Goal: Task Accomplishment & Management: Complete application form

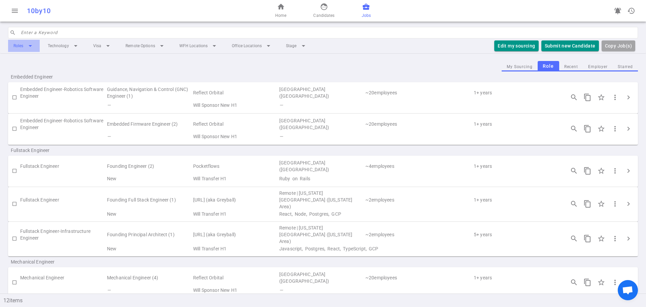
click at [20, 48] on li "Roles arrow_drop_down" at bounding box center [24, 46] width 32 height 12
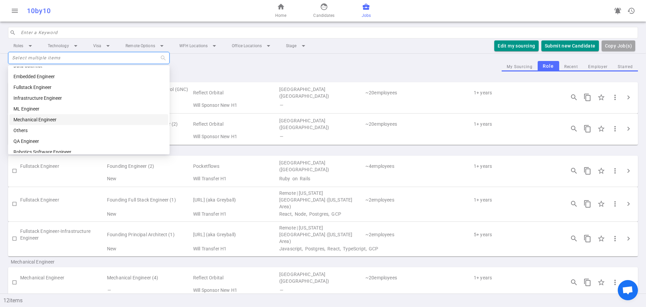
scroll to position [11, 0]
click at [85, 33] on input "search" at bounding box center [327, 32] width 613 height 11
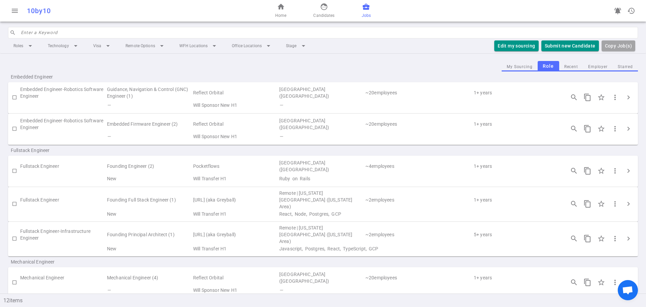
click at [364, 6] on span "business_center" at bounding box center [366, 7] width 8 height 8
click at [173, 35] on input "search" at bounding box center [327, 32] width 613 height 11
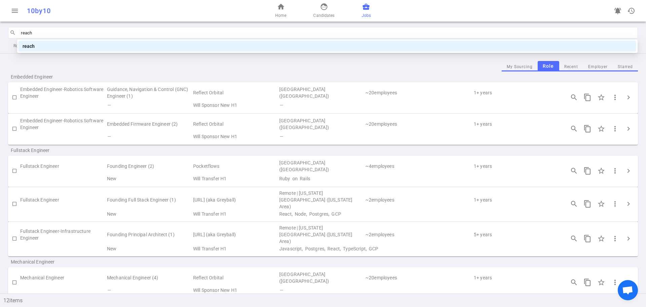
type input "reach"
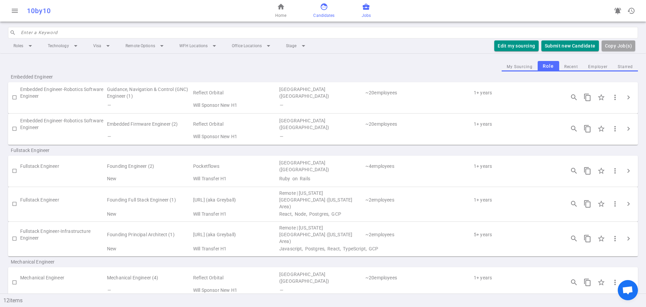
click at [323, 4] on span "face" at bounding box center [324, 7] width 8 height 8
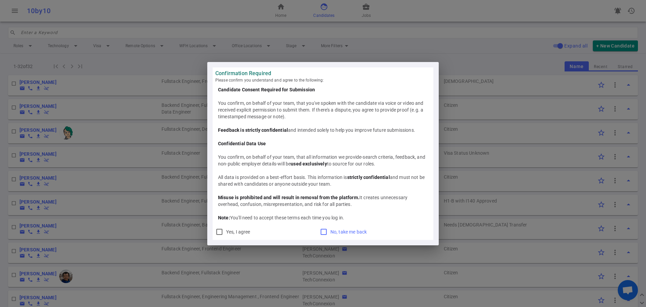
click at [322, 232] on input "No, take me back" at bounding box center [324, 231] width 8 height 8
checkbox input "true"
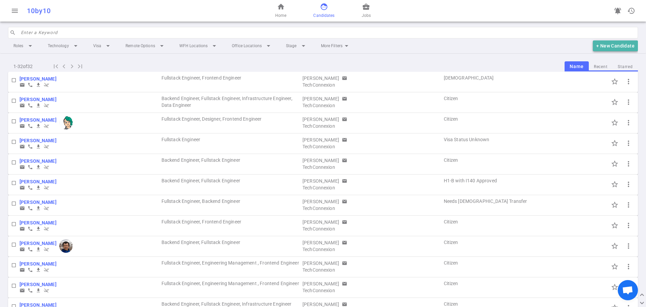
click at [612, 44] on button "+ New Candidate" at bounding box center [615, 45] width 45 height 11
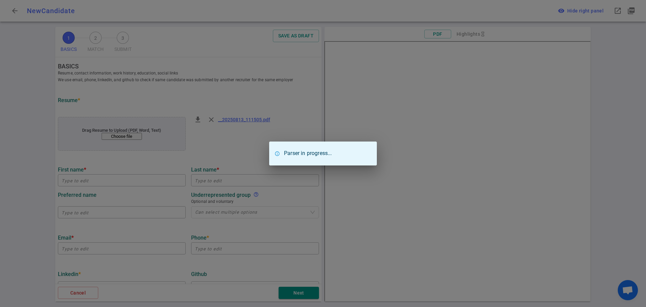
type input "Dale"
type input "Berg"
type input "dalebrg@gmail.com"
type input "+1 206-834-5214"
type input "https://www.linkedin.com/in/dale-berg"
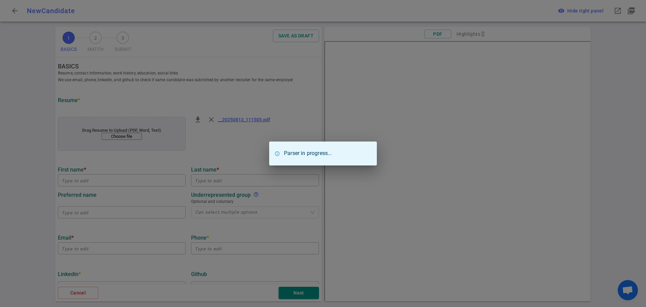
type input "Defensestorm"
type textarea "Engineering Manager"
type input "5.6"
type input "University Of Washington"
type input "Computer Science"
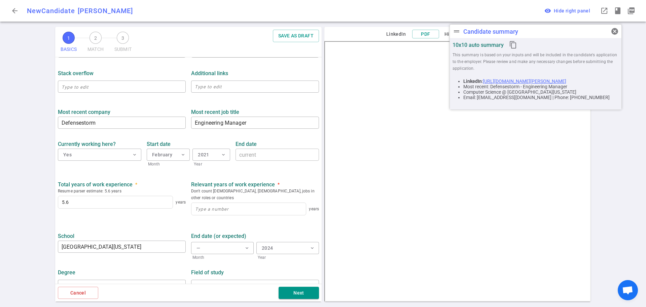
scroll to position [242, 0]
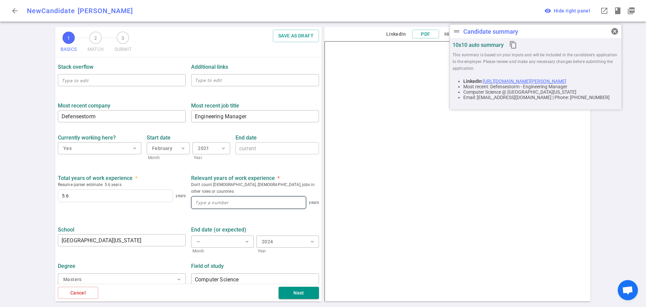
click at [252, 196] on input at bounding box center [248, 202] width 114 height 12
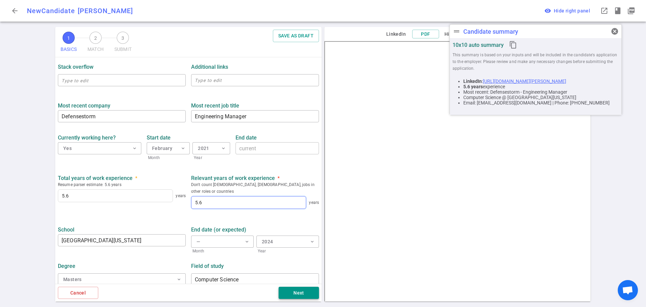
type input "5.6"
click at [306, 293] on button "Next" at bounding box center [299, 292] width 40 height 12
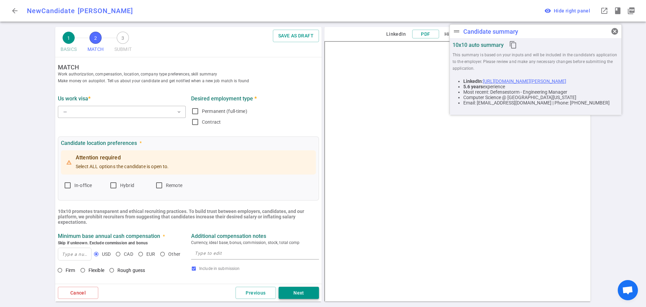
scroll to position [0, 0]
click at [118, 115] on button "— expand_more" at bounding box center [122, 113] width 128 height 12
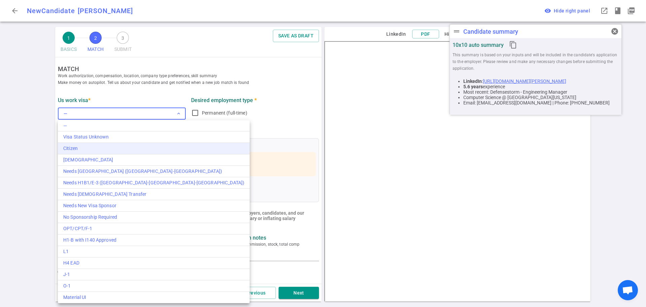
click at [97, 145] on div "Citizen" at bounding box center [153, 148] width 181 height 7
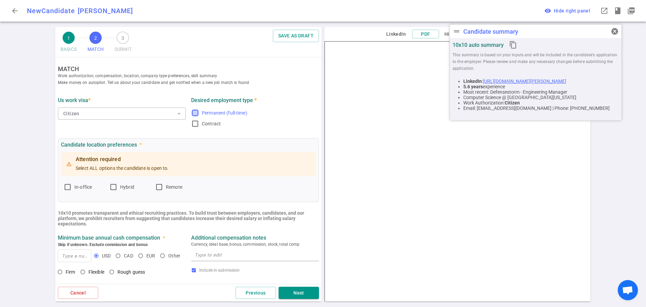
click at [193, 112] on input "Permanent (full-time)" at bounding box center [195, 113] width 8 height 8
checkbox input "true"
click at [158, 187] on input "Remote" at bounding box center [159, 187] width 8 height 8
checkbox input "true"
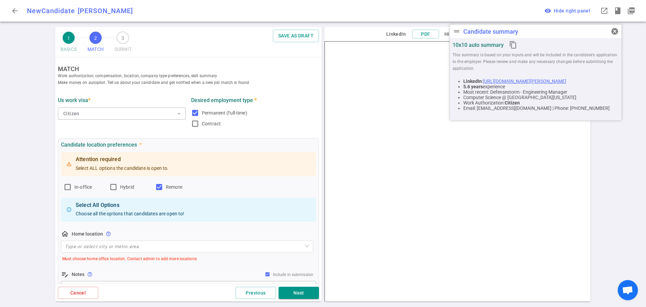
scroll to position [34, 0]
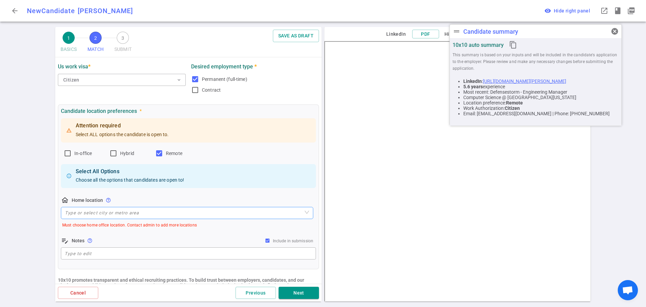
click at [134, 214] on input "search" at bounding box center [187, 212] width 244 height 11
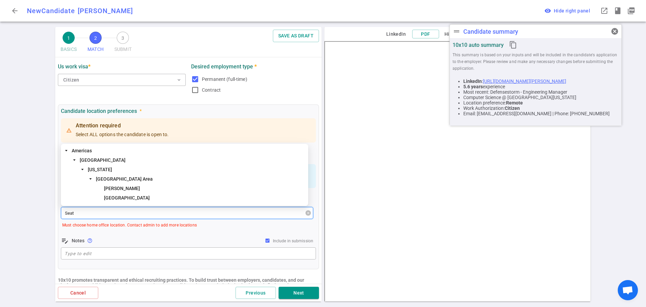
type input "Seatt"
click at [111, 197] on span "Seattle" at bounding box center [127, 197] width 46 height 5
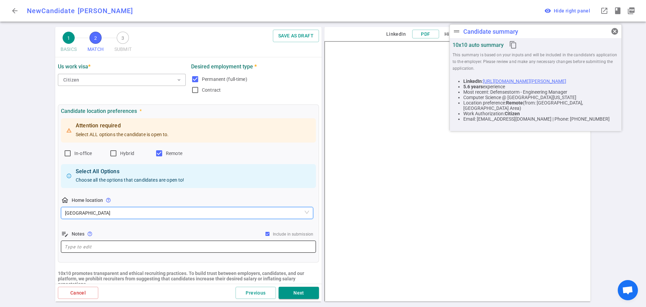
click at [85, 250] on textarea at bounding box center [189, 247] width 248 height 8
type textarea "Based in Seattle, WA"
click at [174, 271] on b "10x10 promotes transparent and ethical recruiting practices. To build trust bet…" at bounding box center [181, 278] width 246 height 16
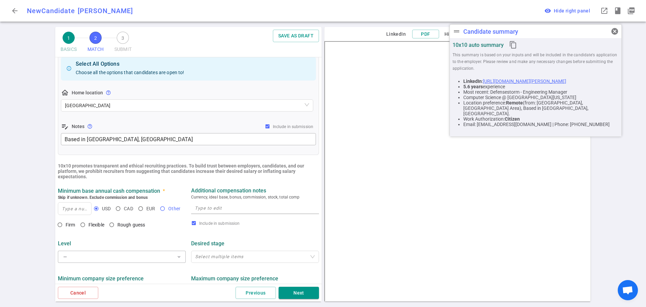
scroll to position [168, 0]
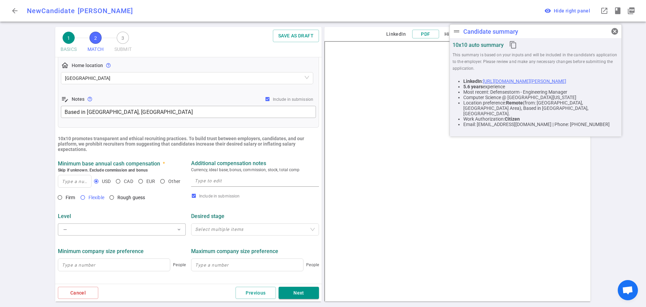
click at [82, 197] on input "Flexible" at bounding box center [82, 196] width 11 height 11
radio input "true"
click at [169, 229] on button "— expand_more" at bounding box center [122, 229] width 128 height 12
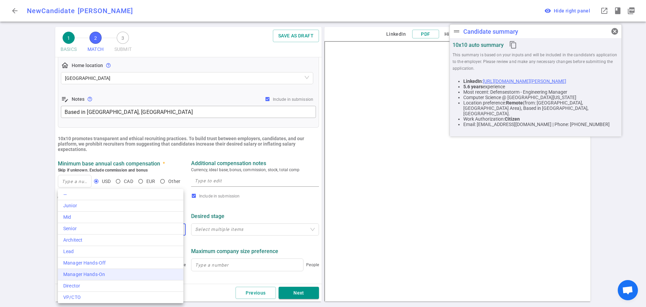
click at [139, 270] on li "Manager Hands-On" at bounding box center [121, 274] width 126 height 11
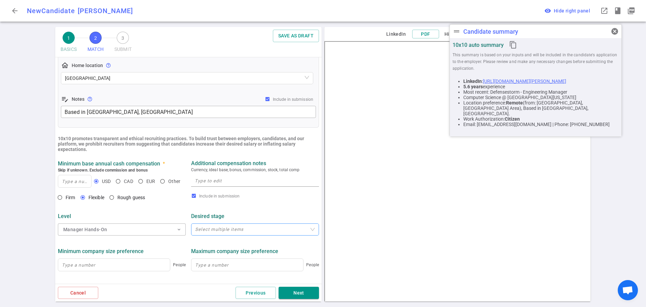
click at [213, 234] on div "Select multiple items" at bounding box center [255, 229] width 128 height 12
click at [212, 232] on div at bounding box center [251, 229] width 118 height 5
click at [217, 180] on textarea at bounding box center [255, 181] width 120 height 8
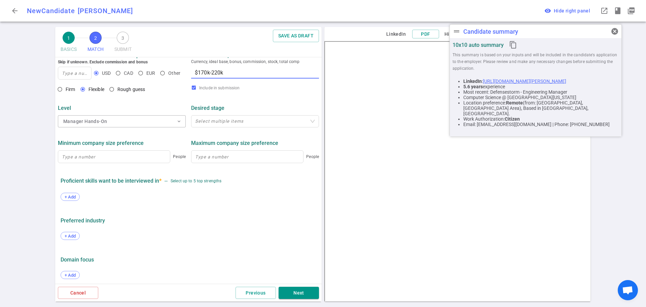
scroll to position [281, 0]
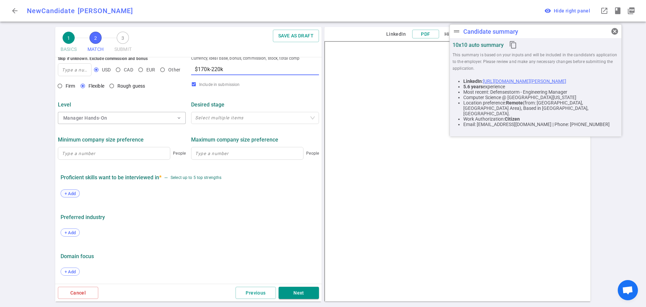
type textarea "$170k-220k"
click at [74, 194] on span "+ Add" at bounding box center [70, 193] width 16 height 5
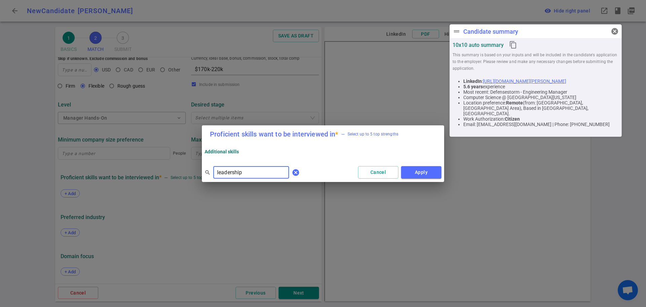
type input "leadership"
click at [292, 173] on span "cancel" at bounding box center [296, 172] width 8 height 8
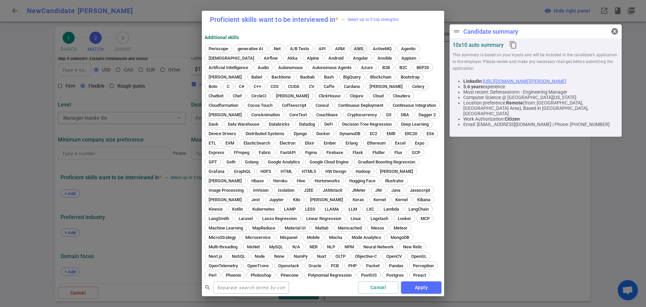
click at [359, 48] on span "AWS" at bounding box center [359, 48] width 14 height 5
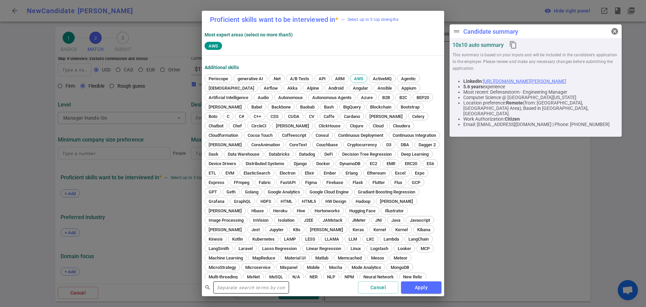
click at [252, 284] on input "text" at bounding box center [251, 287] width 76 height 11
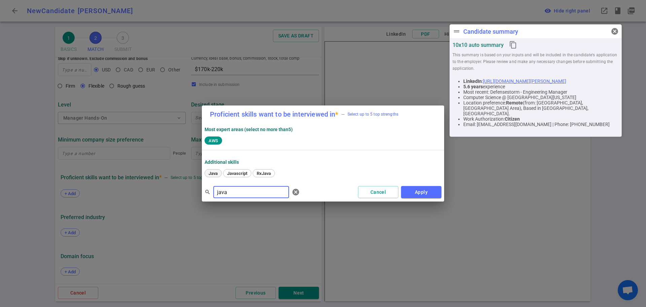
click at [213, 173] on span "Java" at bounding box center [213, 173] width 14 height 5
drag, startPoint x: 233, startPoint y: 193, endPoint x: 177, endPoint y: 187, distance: 56.5
click at [180, 188] on div "Proficient skills want to be interviewed in * — Select up to 5 top strengths Mo…" at bounding box center [323, 153] width 646 height 307
type input "distrubuted systems"
click at [218, 172] on span "Distributed Systems" at bounding box center [227, 173] width 43 height 5
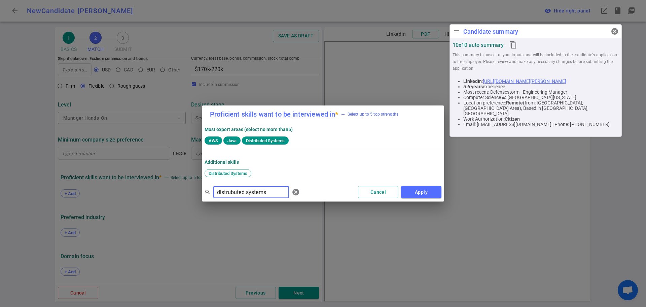
drag, startPoint x: 270, startPoint y: 194, endPoint x: 214, endPoint y: 196, distance: 56.2
click at [214, 196] on input "distrubuted systems" at bounding box center [251, 191] width 76 height 11
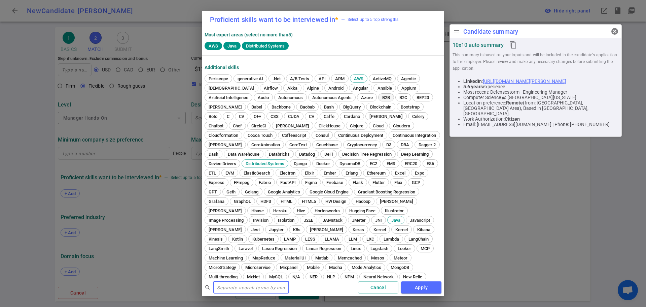
click at [391, 98] on span "B2B" at bounding box center [386, 97] width 12 height 5
click at [416, 285] on button "Apply" at bounding box center [421, 287] width 40 height 12
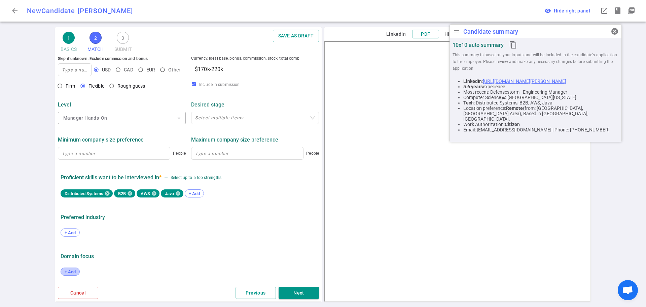
click at [75, 271] on span "+ Add" at bounding box center [70, 271] width 16 height 5
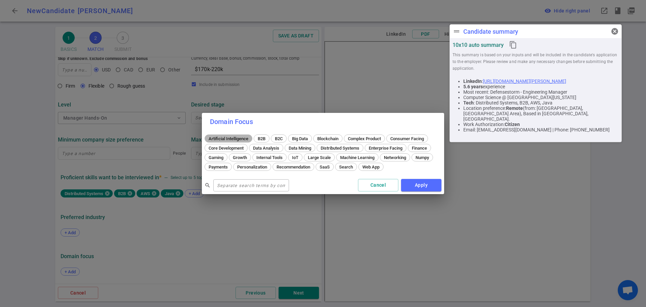
click at [248, 136] on span "Artificial Intelligence" at bounding box center [228, 138] width 44 height 5
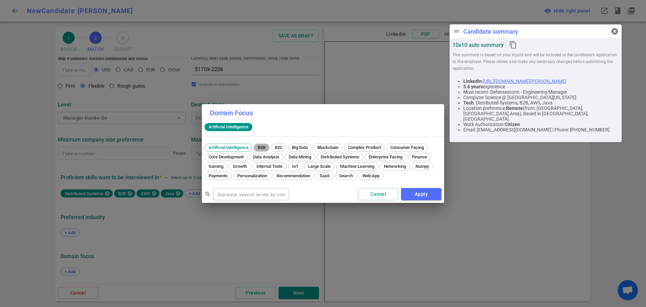
click at [265, 145] on span "B2B" at bounding box center [261, 147] width 12 height 5
click at [300, 158] on span "Data Mining" at bounding box center [299, 156] width 27 height 5
click at [342, 157] on span "Distributed Systems" at bounding box center [339, 156] width 43 height 5
click at [385, 156] on span "Enterprise Facing" at bounding box center [385, 156] width 38 height 5
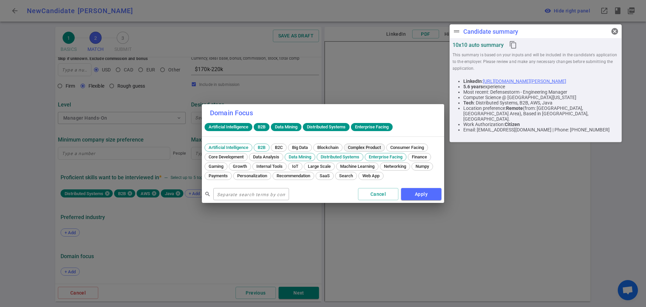
click at [378, 148] on span "Complex Product" at bounding box center [365, 147] width 38 height 5
click at [321, 168] on span "Large Scale" at bounding box center [320, 166] width 28 height 5
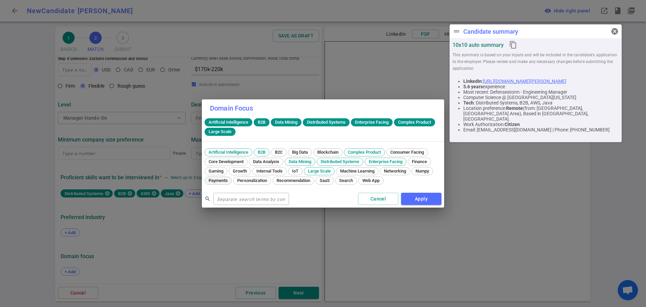
click at [217, 182] on span "Payments" at bounding box center [218, 180] width 24 height 5
click at [327, 182] on span "SaaS" at bounding box center [324, 180] width 15 height 5
click at [240, 198] on input "text" at bounding box center [251, 198] width 76 height 11
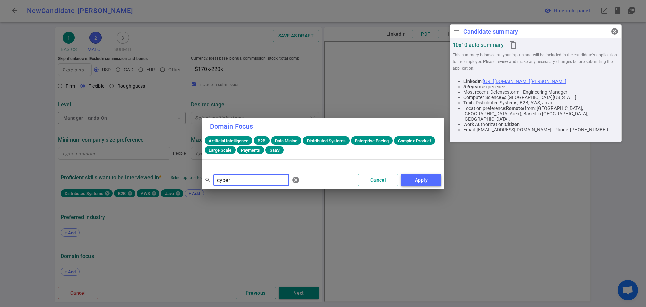
type input "cyber"
click at [431, 179] on button "Apply" at bounding box center [421, 180] width 40 height 12
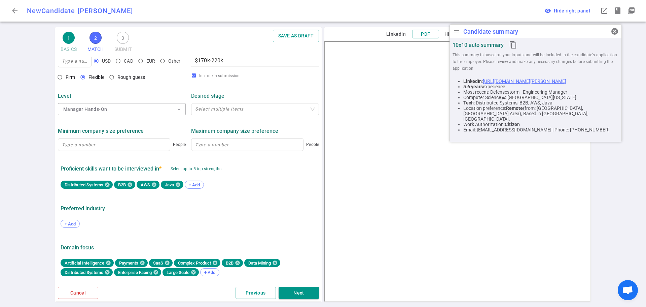
scroll to position [290, 0]
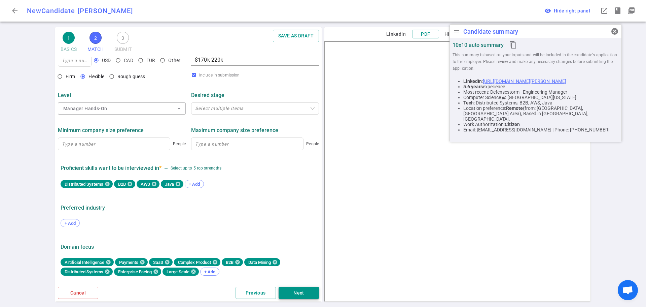
click at [300, 293] on button "Next" at bounding box center [299, 292] width 40 height 12
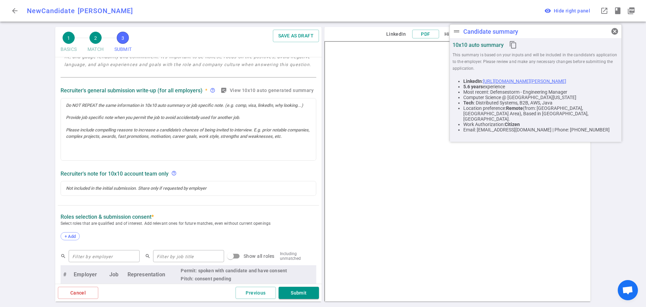
scroll to position [269, 0]
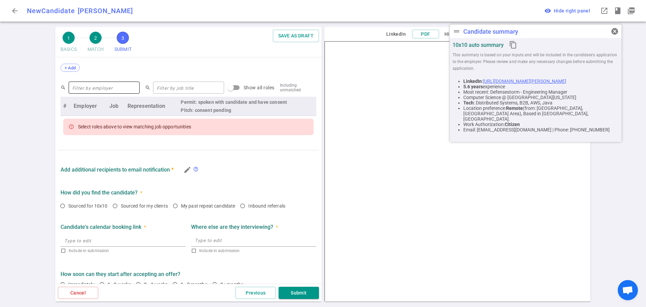
click at [83, 84] on input "text" at bounding box center [104, 87] width 71 height 11
type input "reach security"
click at [220, 87] on input "Show all roles" at bounding box center [230, 87] width 38 height 13
checkbox input "true"
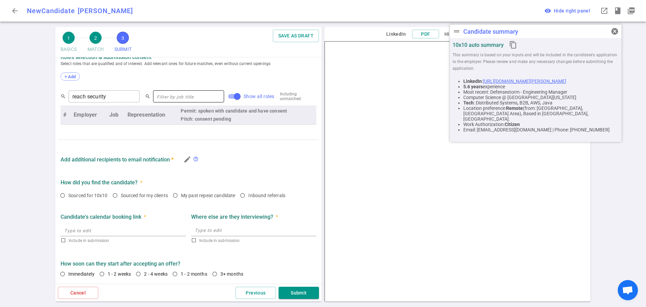
click at [162, 95] on input "text" at bounding box center [188, 96] width 71 height 11
type input "Engineering Manager"
click at [177, 195] on input "My past repeat candidate" at bounding box center [175, 194] width 11 height 11
radio input "true"
click at [102, 274] on input "1 - 2 weeks" at bounding box center [101, 273] width 11 height 11
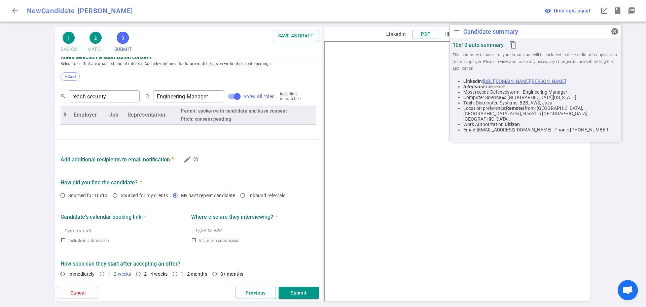
radio input "true"
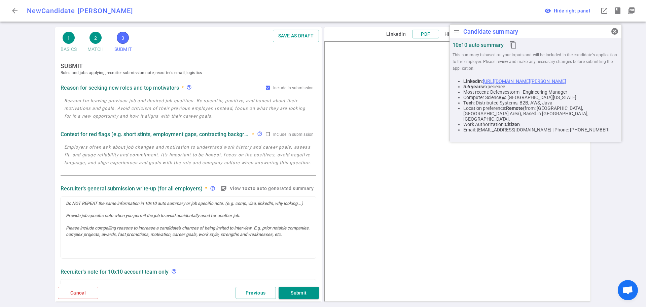
scroll to position [0, 0]
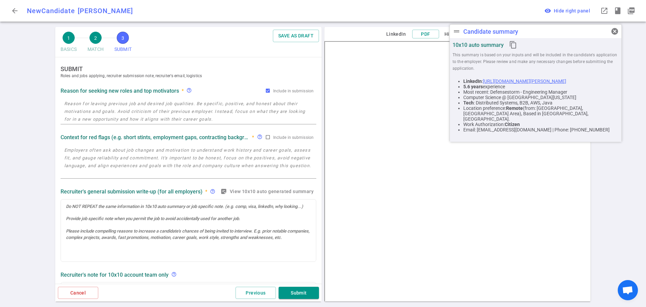
click at [131, 112] on textarea at bounding box center [188, 111] width 248 height 23
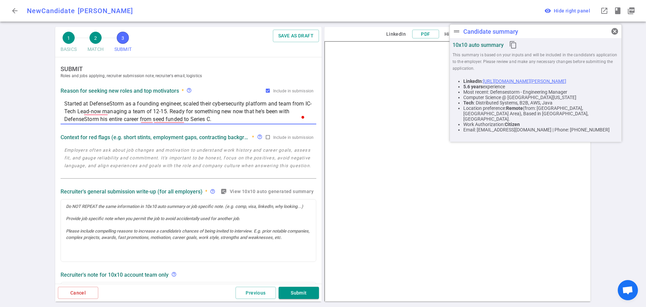
drag, startPoint x: 64, startPoint y: 103, endPoint x: 175, endPoint y: 110, distance: 111.3
click at [175, 110] on textarea "Started at DefenseStorm as a founding engineer, scaled their cybersecurity plat…" at bounding box center [188, 111] width 248 height 23
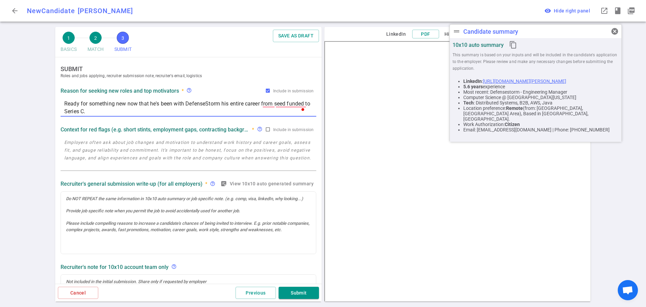
scroll to position [34, 0]
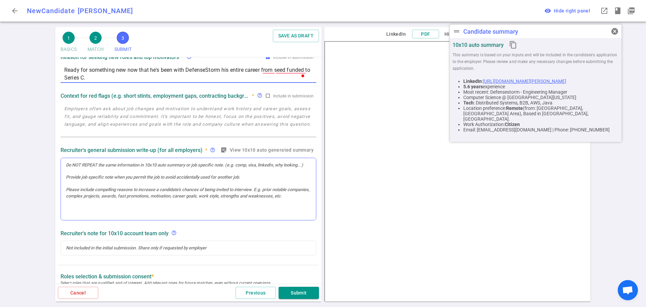
type textarea "Ready for something new now that he's been with DefenseStorm his entire career …"
click at [105, 178] on div at bounding box center [188, 189] width 255 height 62
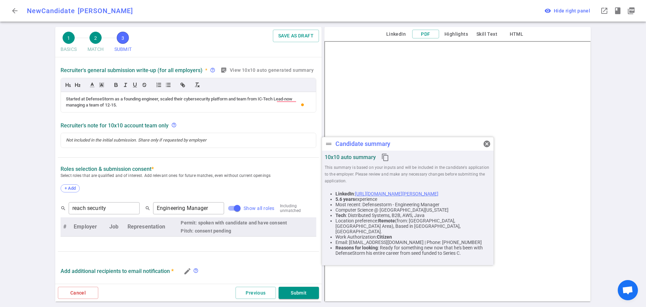
scroll to position [115, 0]
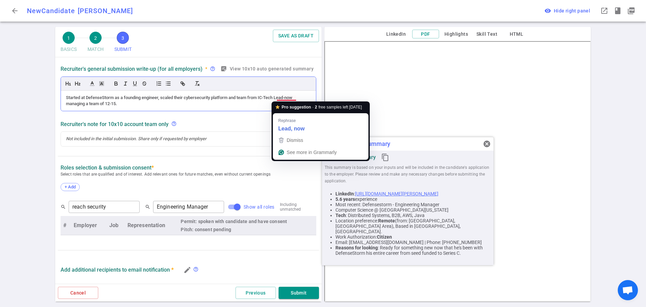
click at [288, 99] on div "Started at DefenseStorm as a founding engineer, scaled their cybersecurity plat…" at bounding box center [188, 101] width 245 height 12
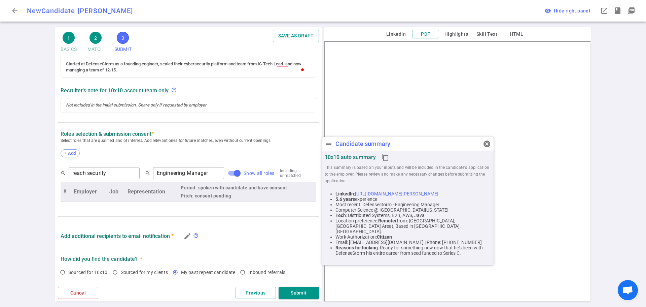
scroll to position [0, 0]
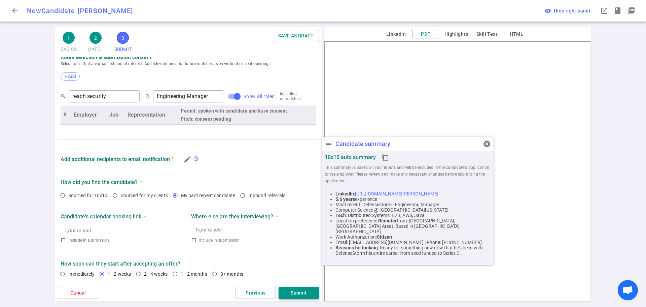
click at [299, 295] on button "Submit" at bounding box center [299, 292] width 40 height 12
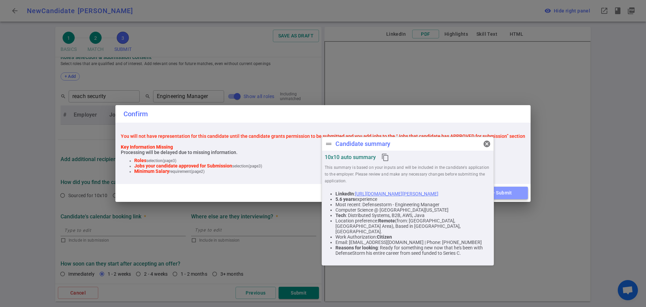
click at [512, 196] on button "YES - Submit" at bounding box center [497, 192] width 61 height 12
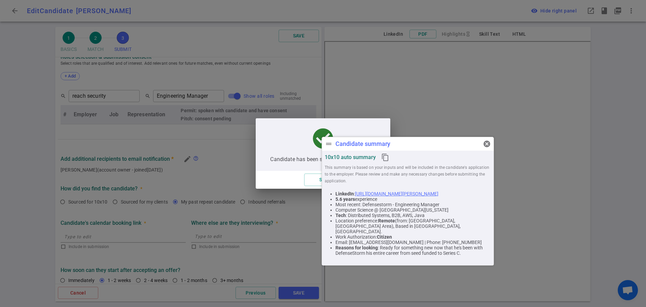
type textarea "Ready for something new now that he's been with DefenseStorm his entire career …"
click at [313, 179] on button "Stay" at bounding box center [324, 179] width 40 height 12
